Goal: Information Seeking & Learning: Learn about a topic

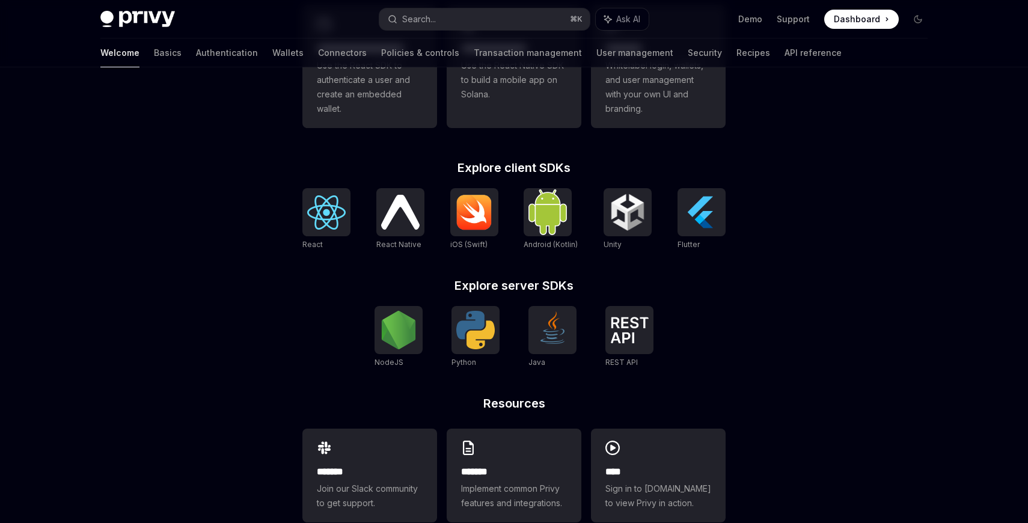
scroll to position [433, 0]
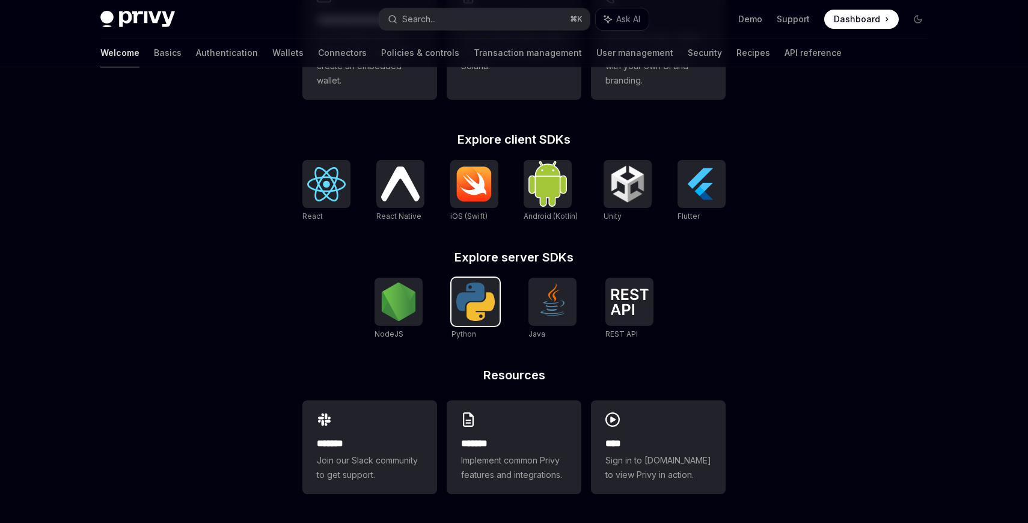
click at [472, 305] on img at bounding box center [476, 302] width 38 height 38
type textarea "*"
click at [408, 305] on img at bounding box center [399, 302] width 38 height 38
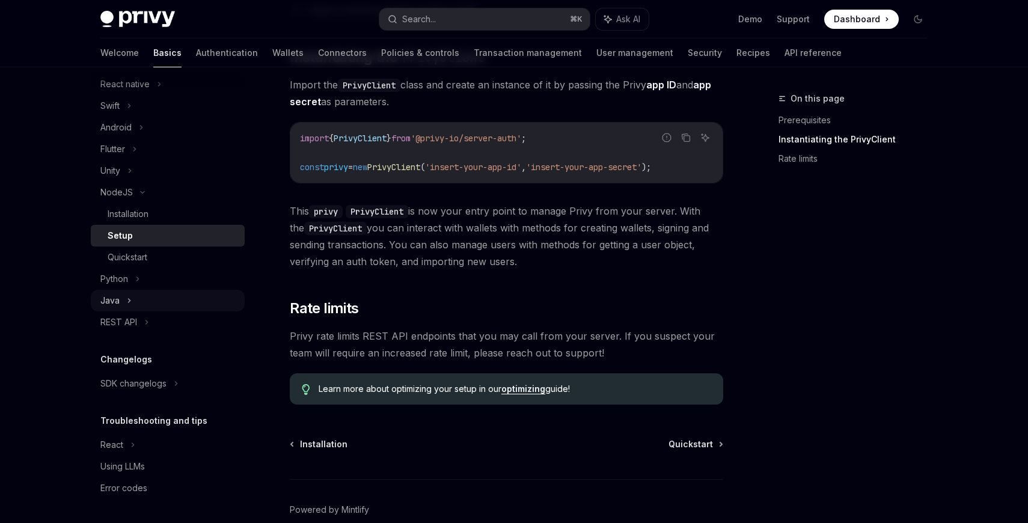
scroll to position [181, 0]
click at [146, 324] on icon at bounding box center [147, 323] width 2 height 4
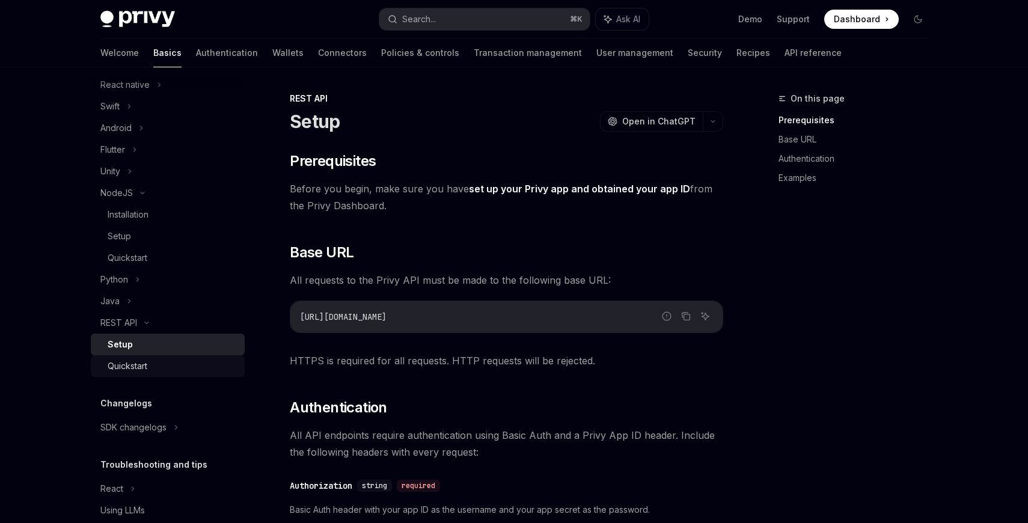
click at [197, 368] on div "Quickstart" at bounding box center [173, 366] width 130 height 14
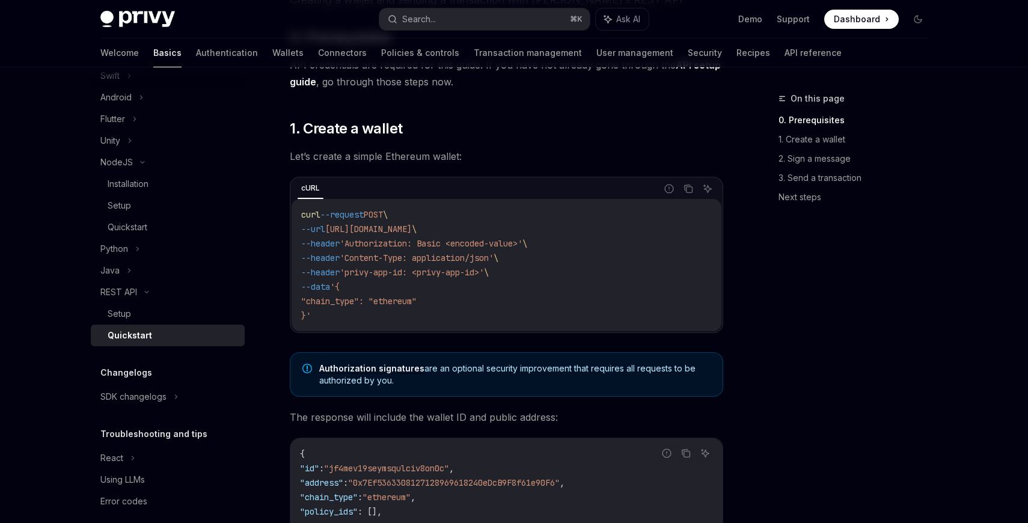
scroll to position [217, 0]
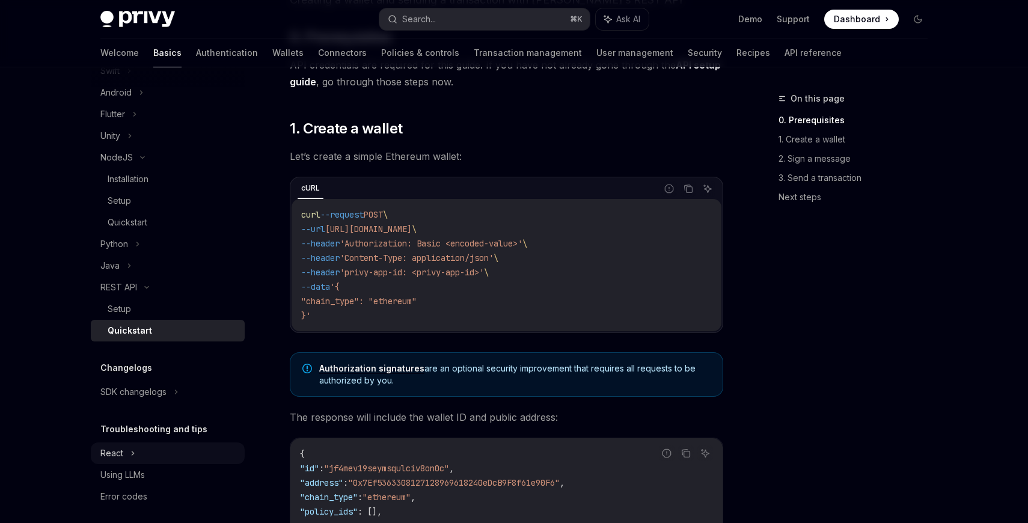
click at [143, 450] on div "React" at bounding box center [168, 454] width 154 height 22
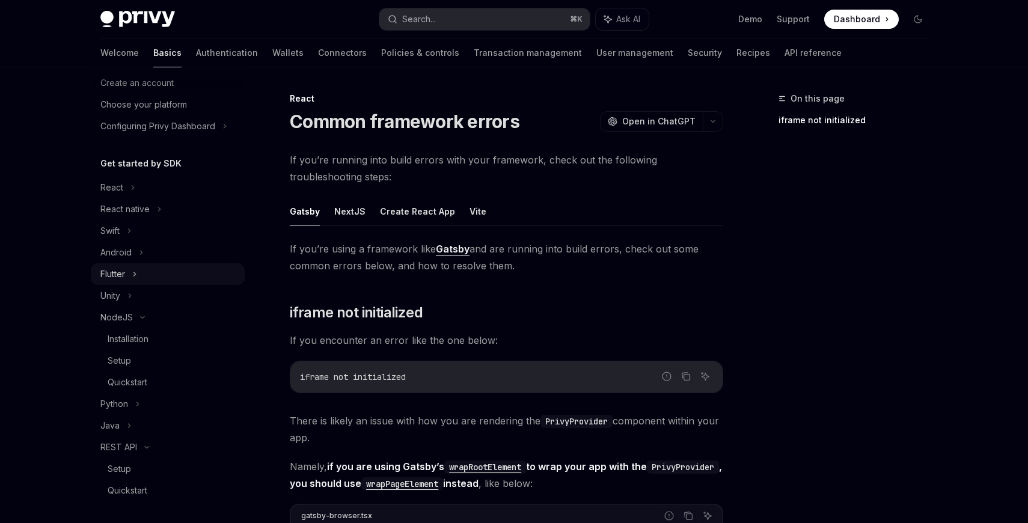
scroll to position [46, 0]
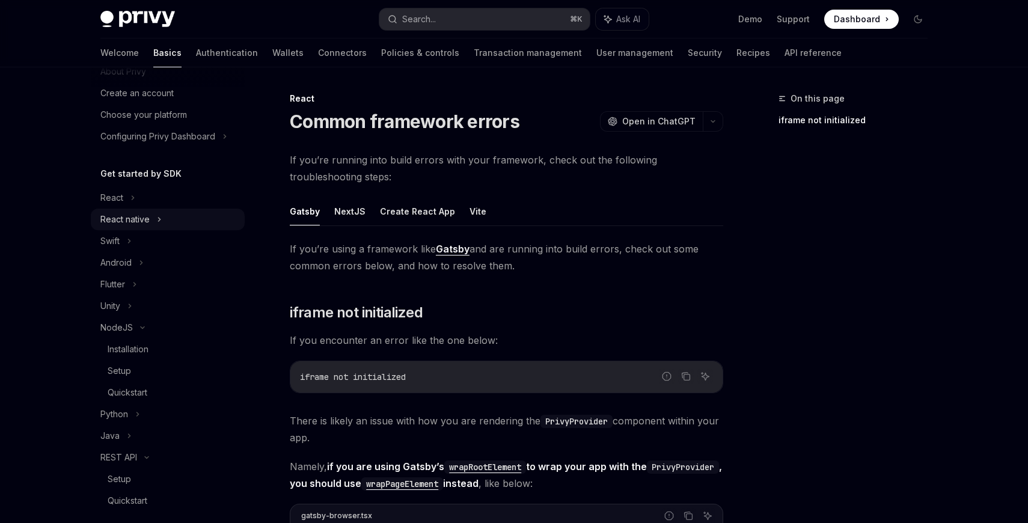
click at [149, 224] on div "React native" at bounding box center [124, 219] width 49 height 14
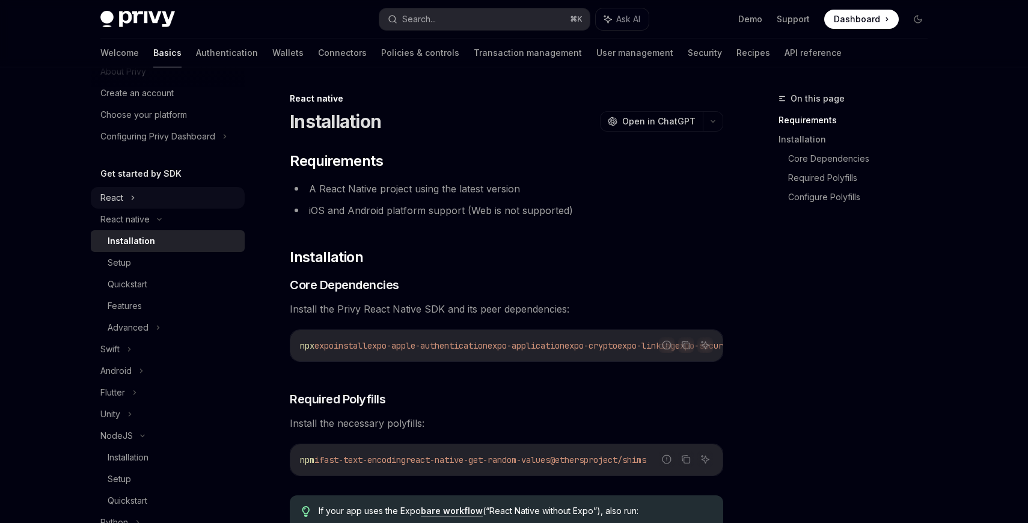
click at [140, 200] on div "React" at bounding box center [168, 198] width 154 height 22
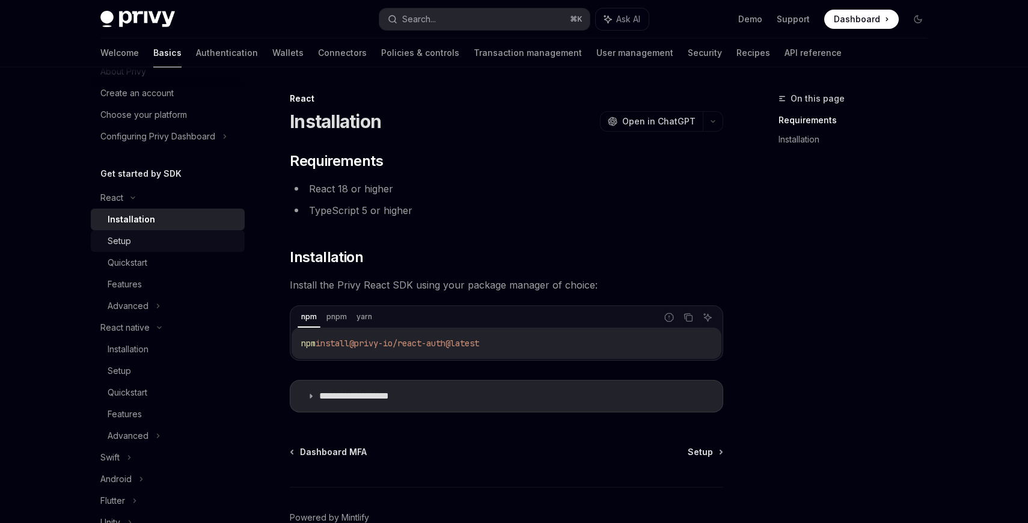
click at [153, 245] on div "Setup" at bounding box center [173, 241] width 130 height 14
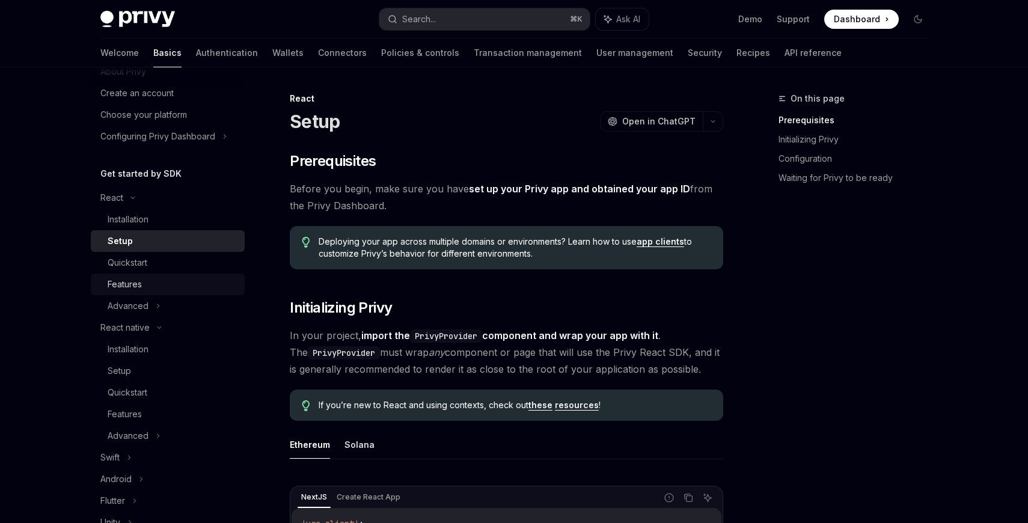
click at [155, 283] on div "Features" at bounding box center [173, 284] width 130 height 14
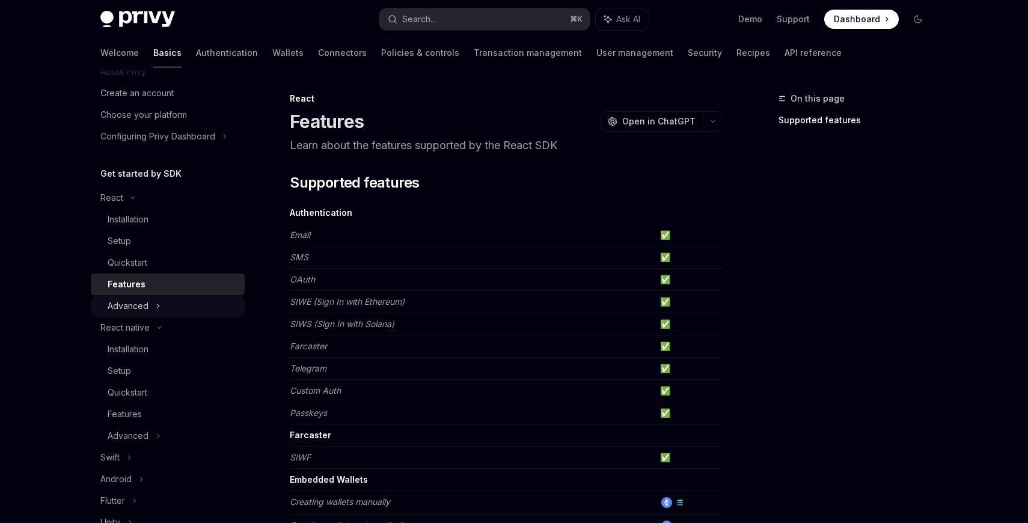
click at [167, 306] on div "Advanced" at bounding box center [168, 306] width 154 height 22
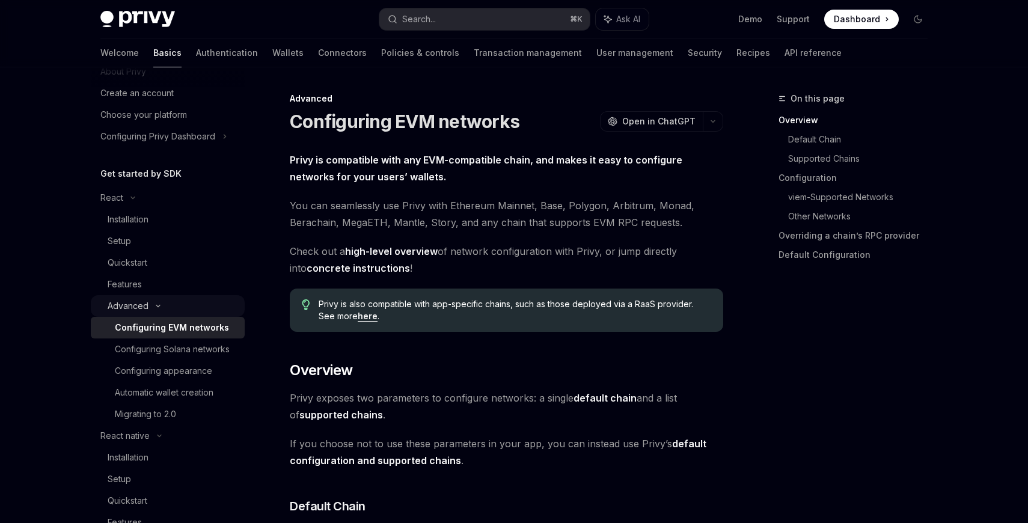
click at [156, 298] on div "Advanced" at bounding box center [168, 306] width 154 height 22
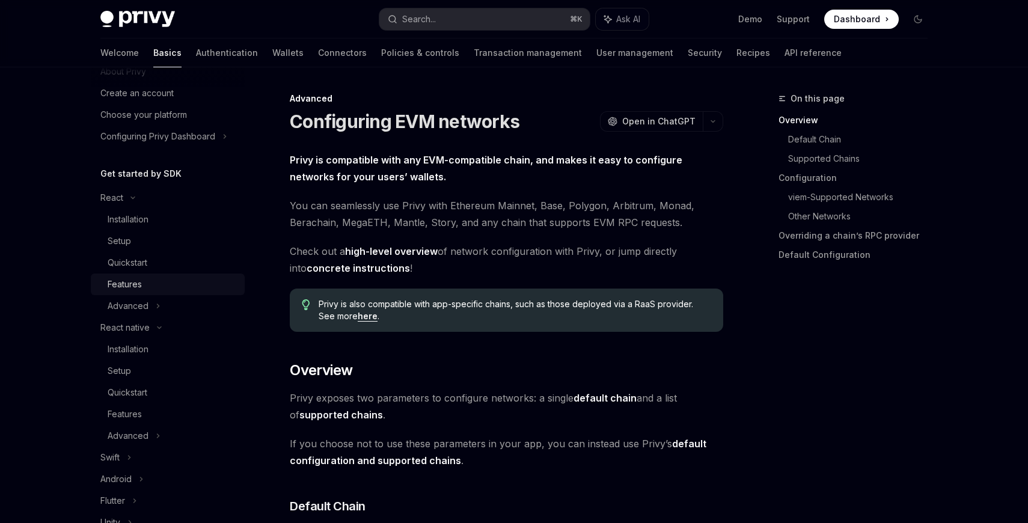
click at [153, 282] on div "Features" at bounding box center [173, 284] width 130 height 14
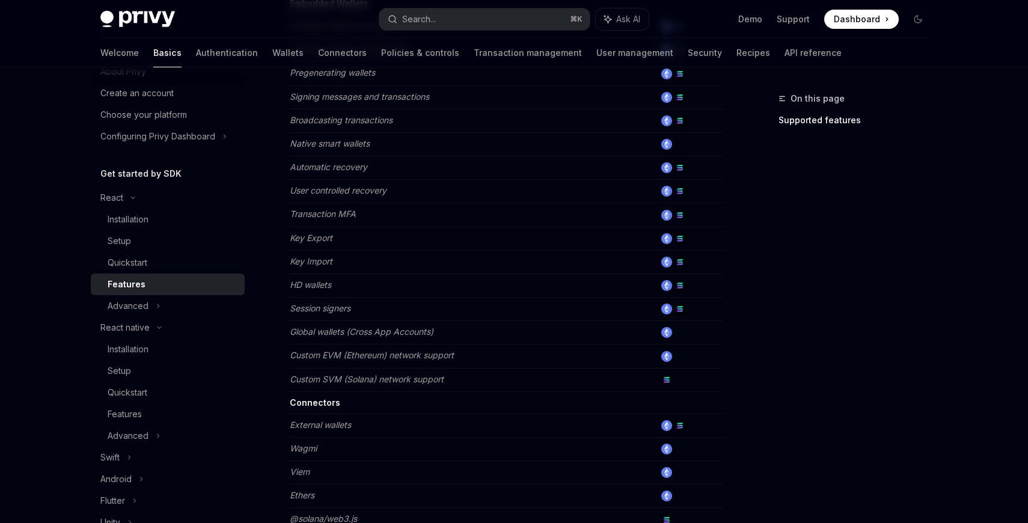
scroll to position [482, 0]
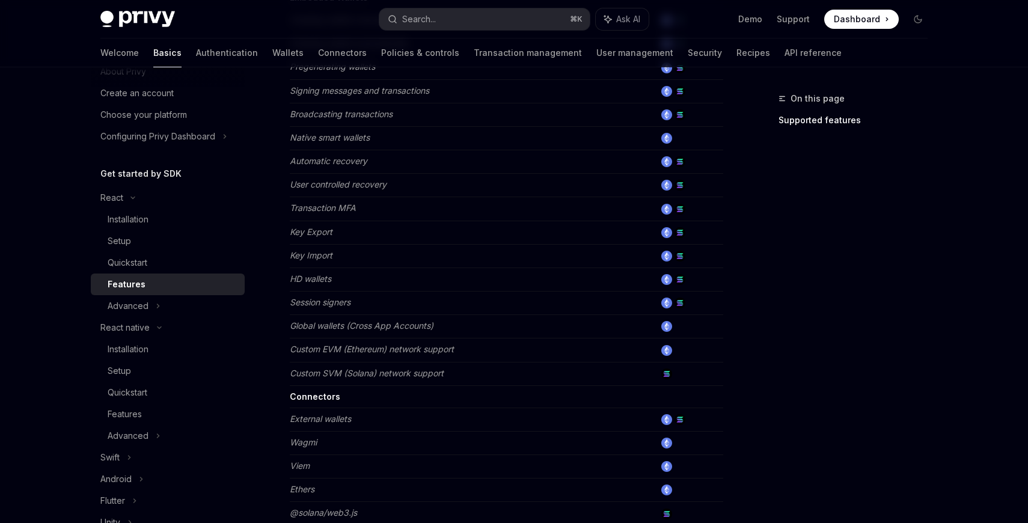
click at [313, 255] on em "Key Import" at bounding box center [311, 255] width 43 height 10
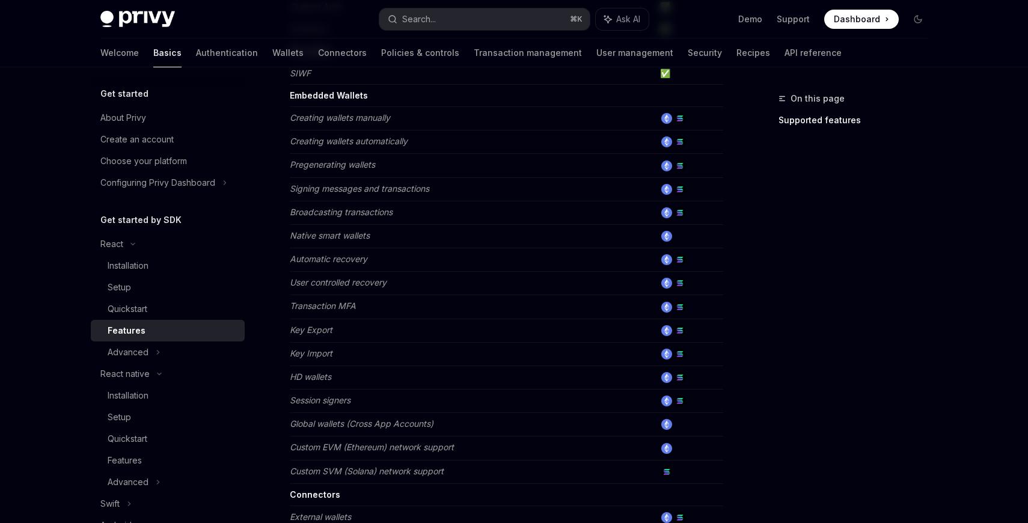
scroll to position [384, 0]
click at [171, 179] on div "Configuring Privy Dashboard" at bounding box center [157, 183] width 115 height 14
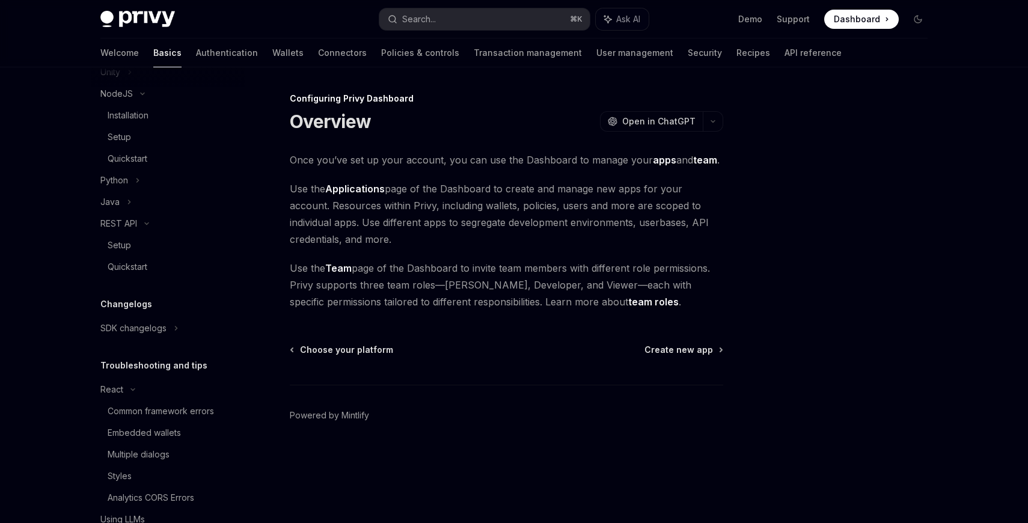
scroll to position [657, 0]
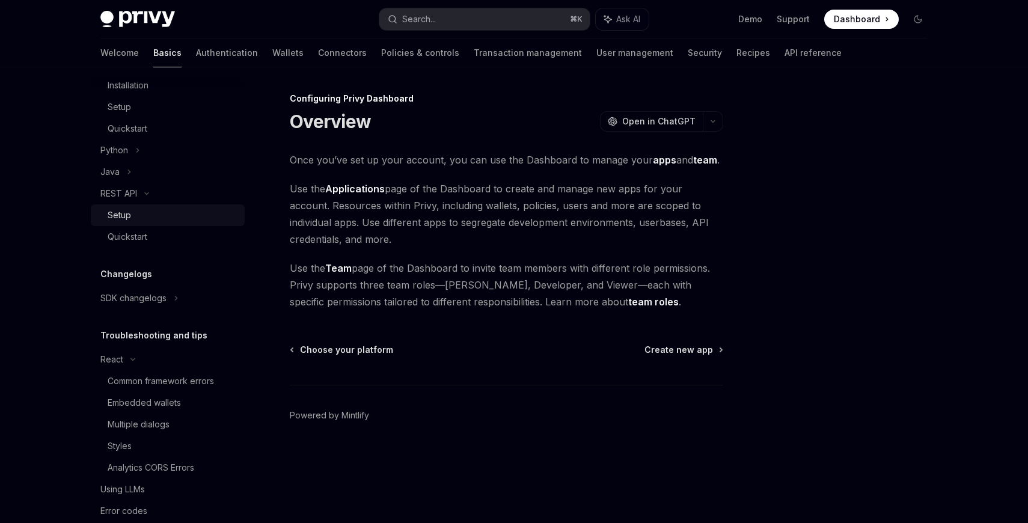
click at [136, 211] on div "Setup" at bounding box center [173, 215] width 130 height 14
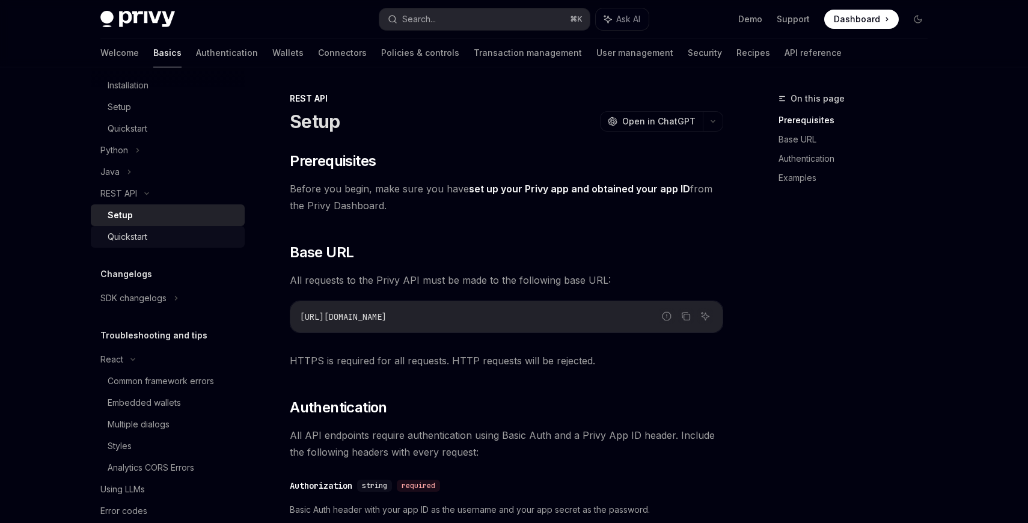
click at [137, 235] on div "Quickstart" at bounding box center [128, 237] width 40 height 14
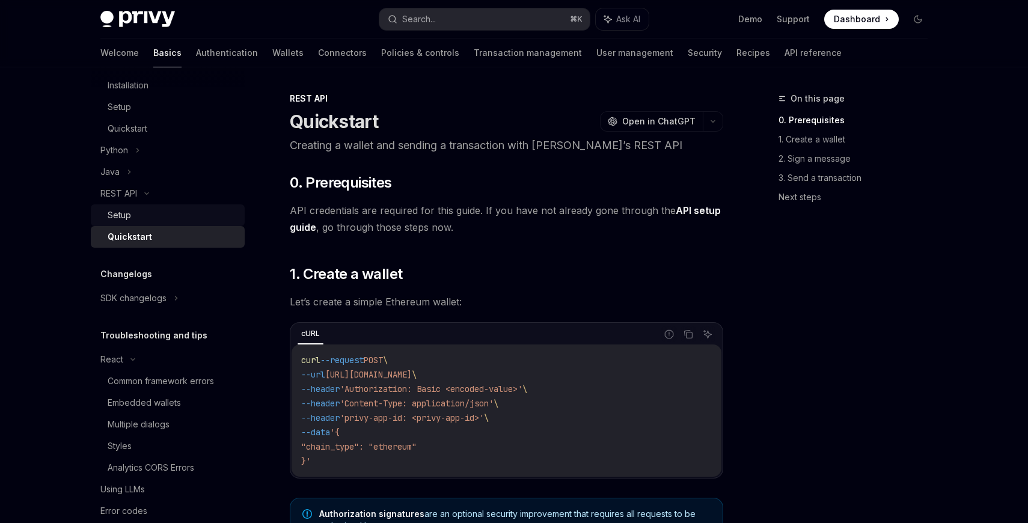
click at [131, 220] on div "Setup" at bounding box center [173, 215] width 130 height 14
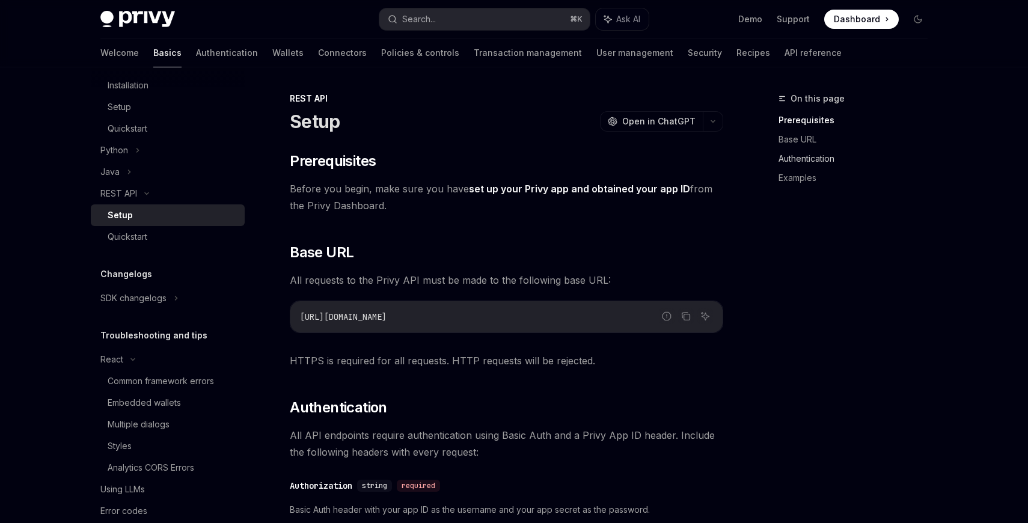
click at [817, 153] on link "Authentication" at bounding box center [858, 158] width 159 height 19
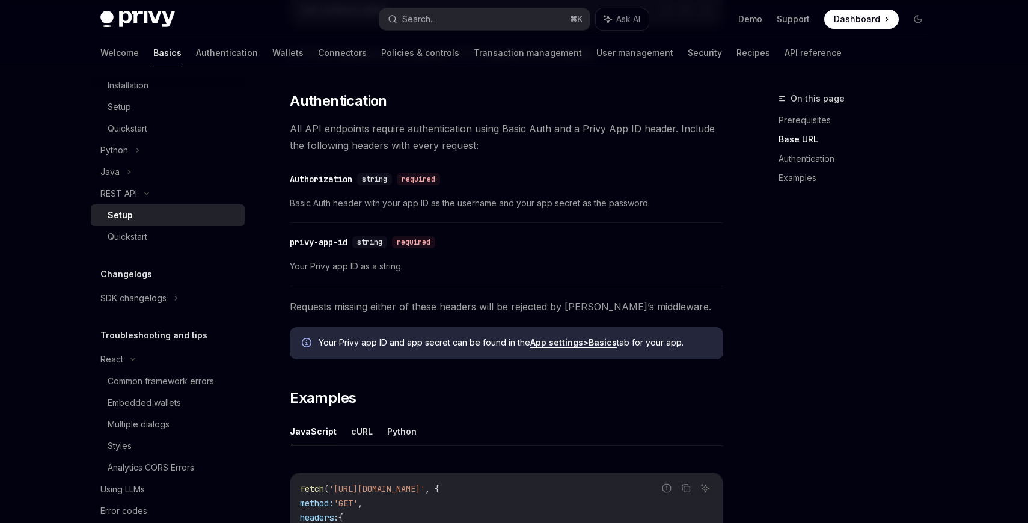
click at [810, 143] on link "Base URL" at bounding box center [858, 139] width 159 height 19
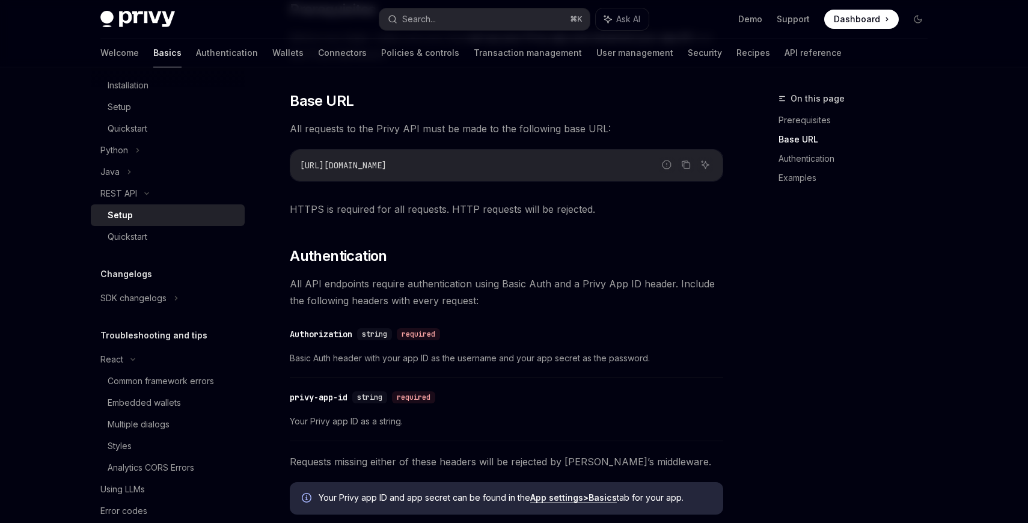
click at [799, 188] on div "On this page Prerequisites Base URL Authentication Examples" at bounding box center [858, 132] width 159 height 130
click at [799, 186] on link "Examples" at bounding box center [858, 177] width 159 height 19
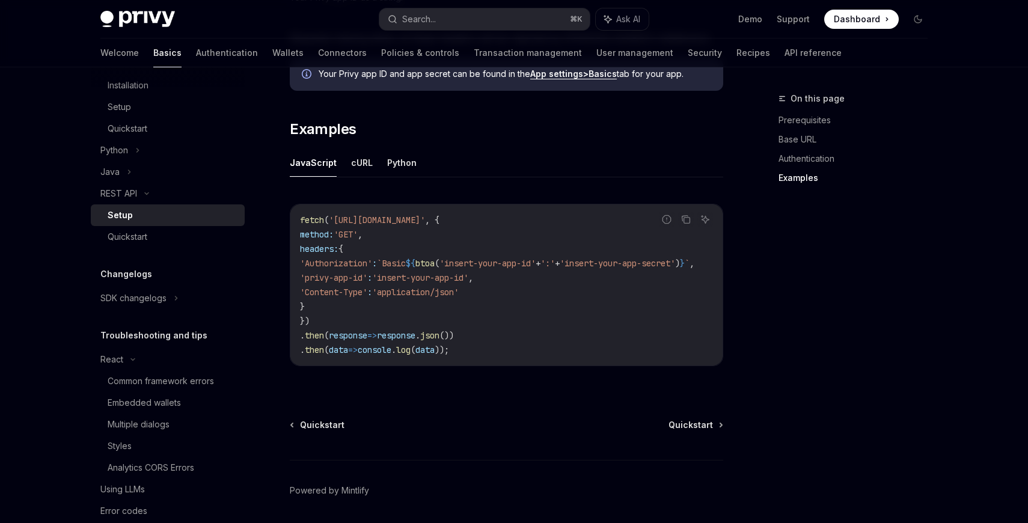
scroll to position [604, 0]
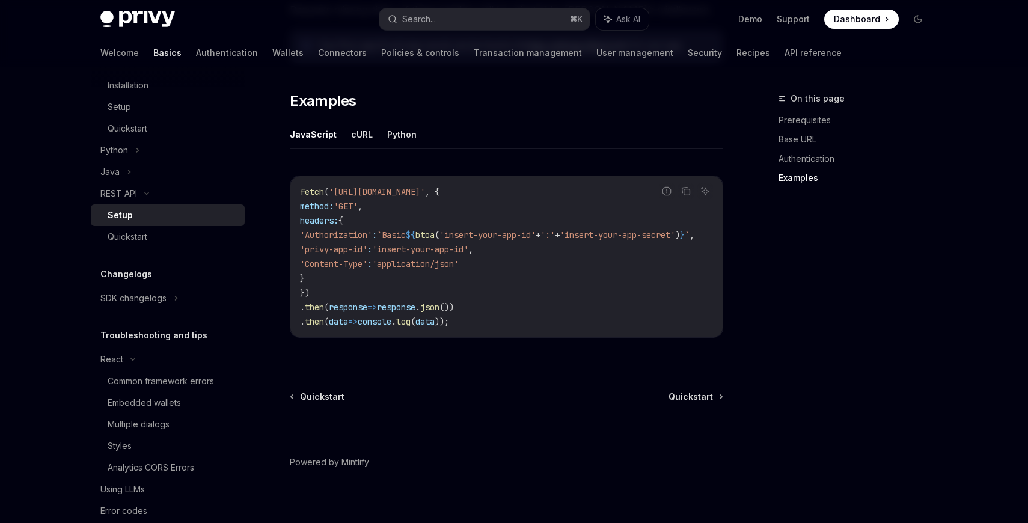
click at [170, 287] on div "Changelogs SDK changelogs" at bounding box center [168, 288] width 154 height 42
click at [141, 232] on div "Quickstart" at bounding box center [128, 237] width 40 height 14
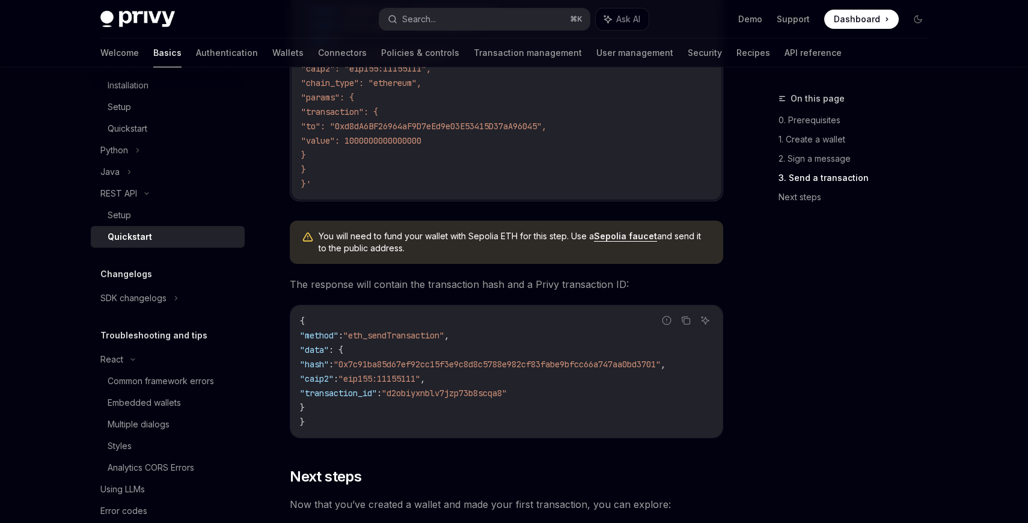
scroll to position [1327, 0]
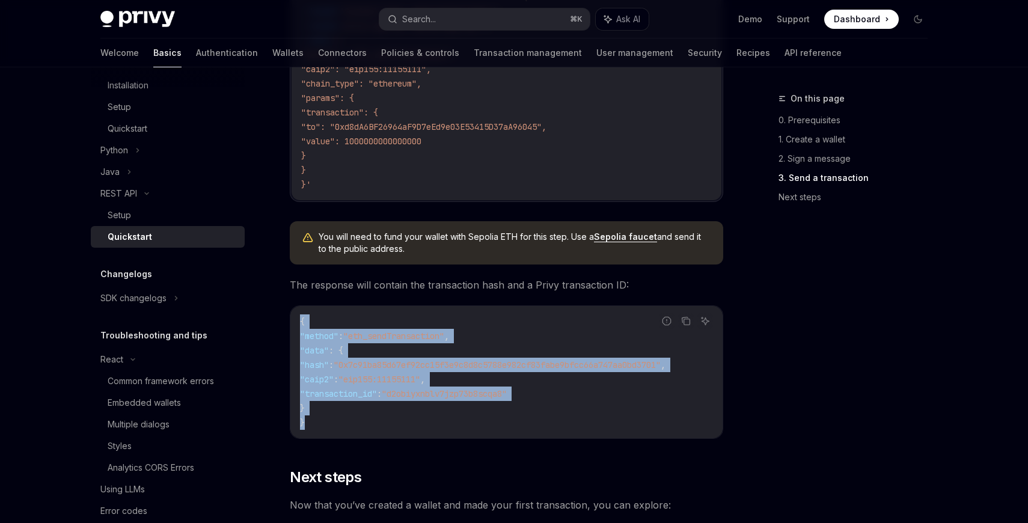
drag, startPoint x: 435, startPoint y: 434, endPoint x: 292, endPoint y: 317, distance: 184.2
click at [292, 317] on div "{ "method" : "eth_sendTransaction" , "data" : { "hash" : "0x7c91ba85d67ef92cc15…" at bounding box center [507, 372] width 432 height 132
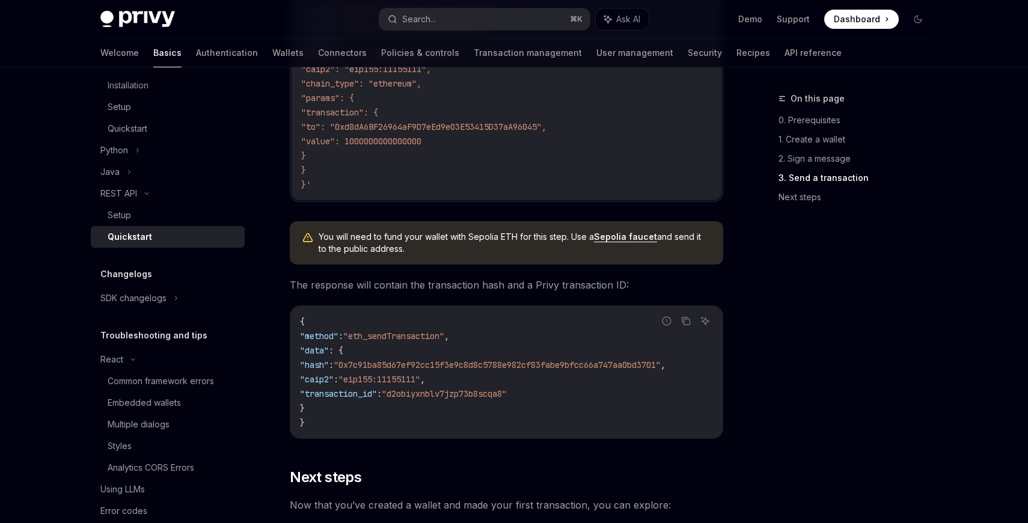
click at [307, 342] on span ""method"" at bounding box center [319, 336] width 38 height 11
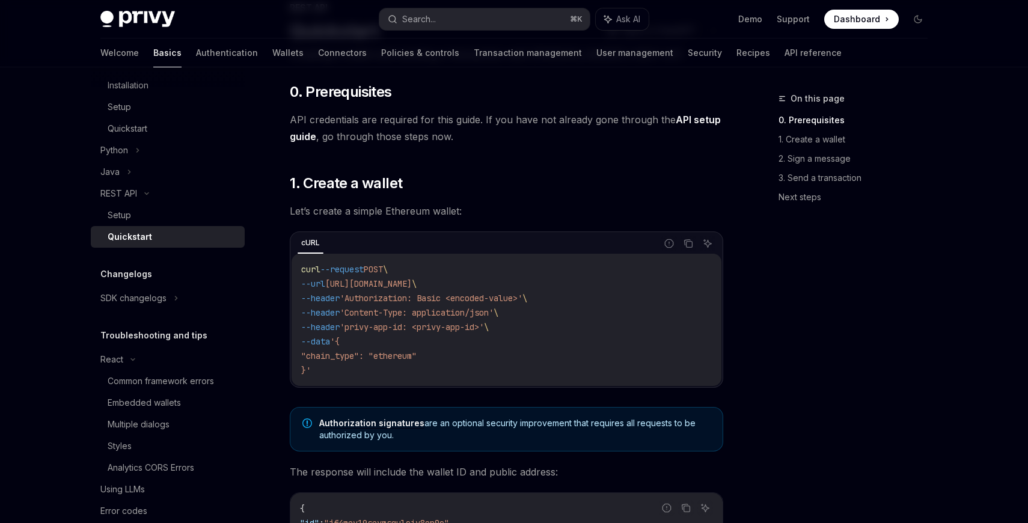
scroll to position [0, 0]
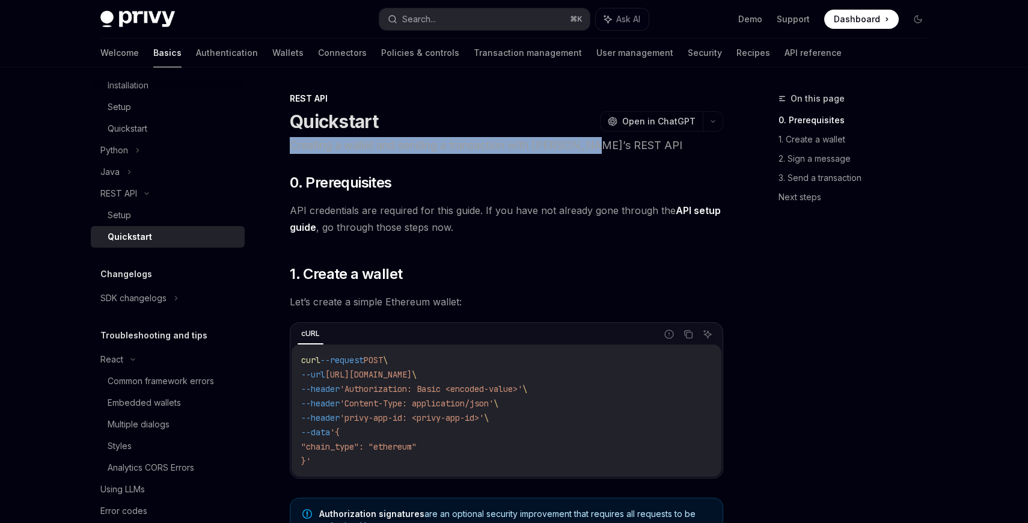
drag, startPoint x: 290, startPoint y: 138, endPoint x: 591, endPoint y: 149, distance: 300.9
click at [591, 150] on p "Creating a wallet and sending a transaction with [PERSON_NAME]’s REST API" at bounding box center [507, 145] width 434 height 17
click at [591, 149] on p "Creating a wallet and sending a transaction with [PERSON_NAME]’s REST API" at bounding box center [507, 145] width 434 height 17
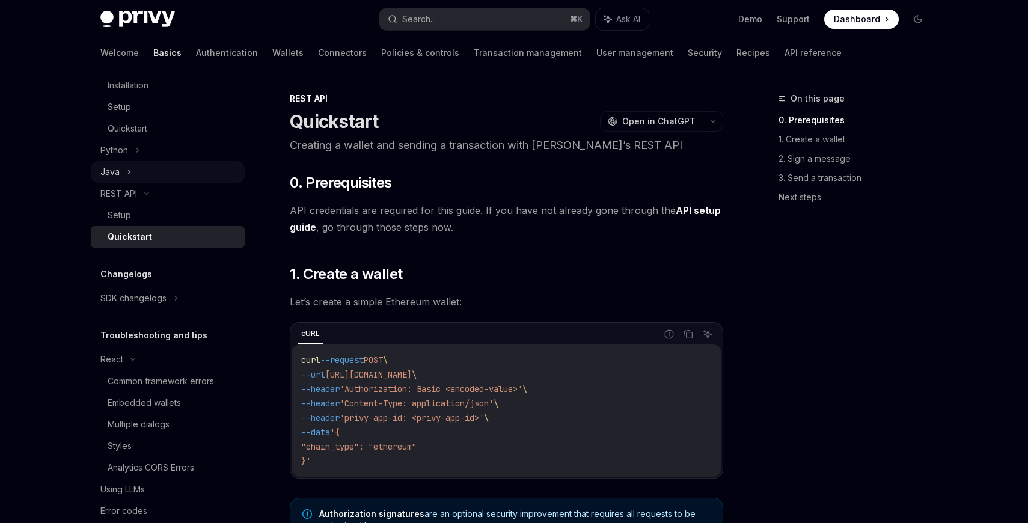
click at [136, 168] on div "Java" at bounding box center [168, 172] width 154 height 22
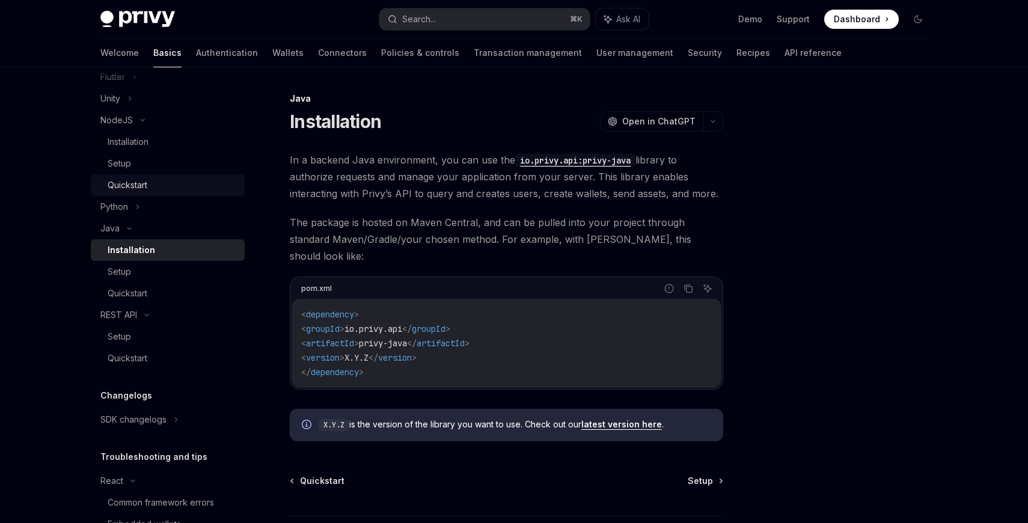
scroll to position [525, 0]
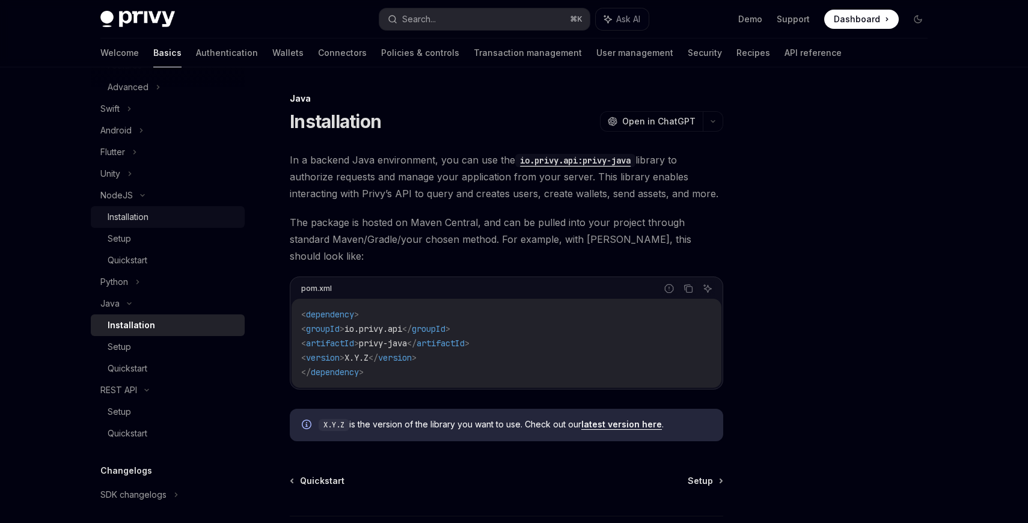
click at [145, 216] on div "Installation" at bounding box center [128, 217] width 41 height 14
type textarea "*"
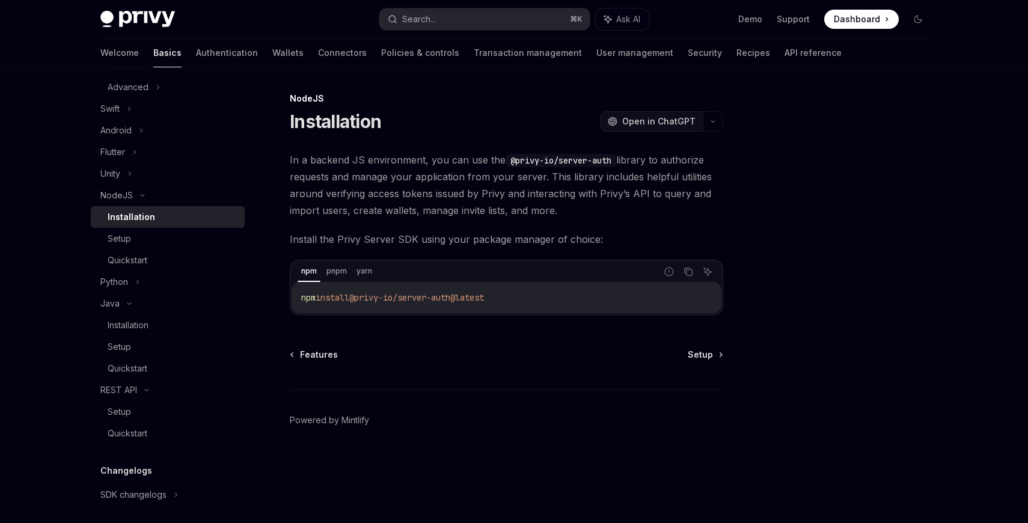
click at [629, 126] on span "Open in ChatGPT" at bounding box center [659, 121] width 73 height 12
click at [571, 197] on span "In a backend JS environment, you can use the @privy-io/server-auth library to a…" at bounding box center [507, 185] width 434 height 67
